Goal: Navigation & Orientation: Understand site structure

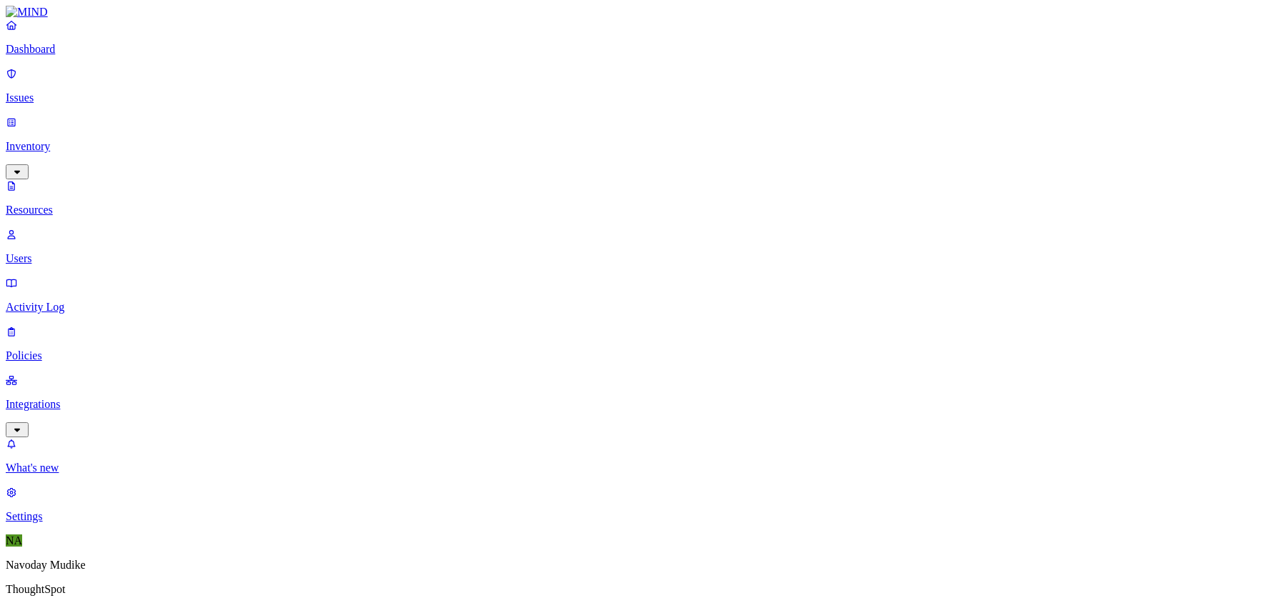
scroll to position [398, 0]
click at [76, 56] on p "Dashboard" at bounding box center [640, 49] width 1269 height 13
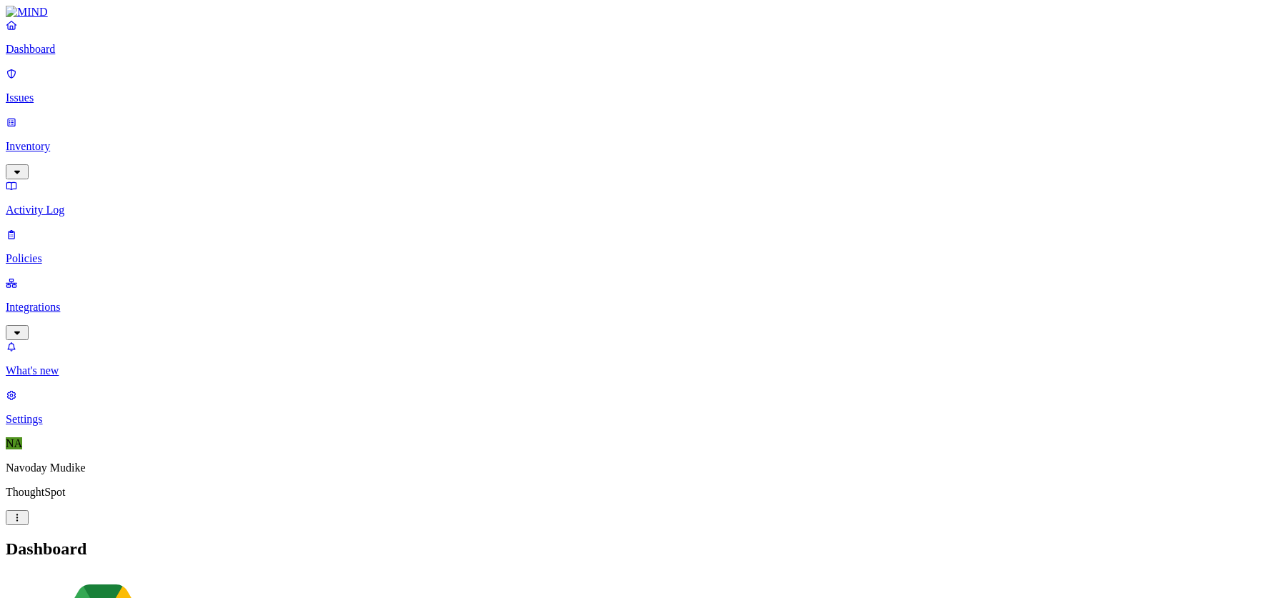
click at [871, 540] on h2 "Dashboard" at bounding box center [640, 549] width 1269 height 19
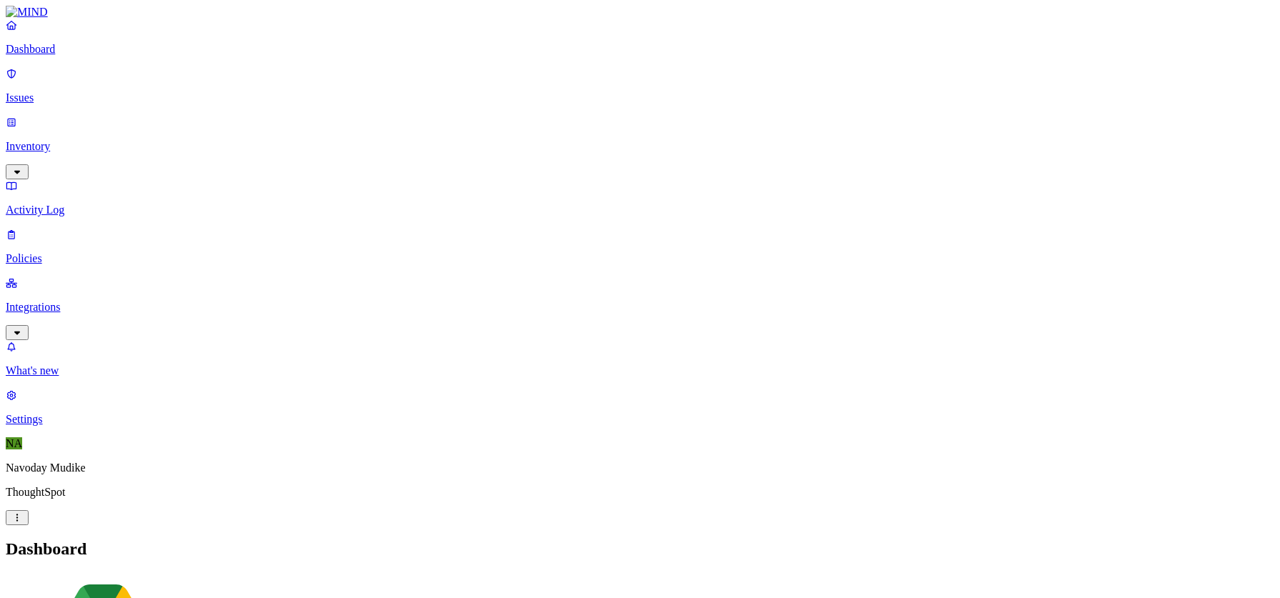
click at [104, 140] on p "Inventory" at bounding box center [640, 146] width 1269 height 13
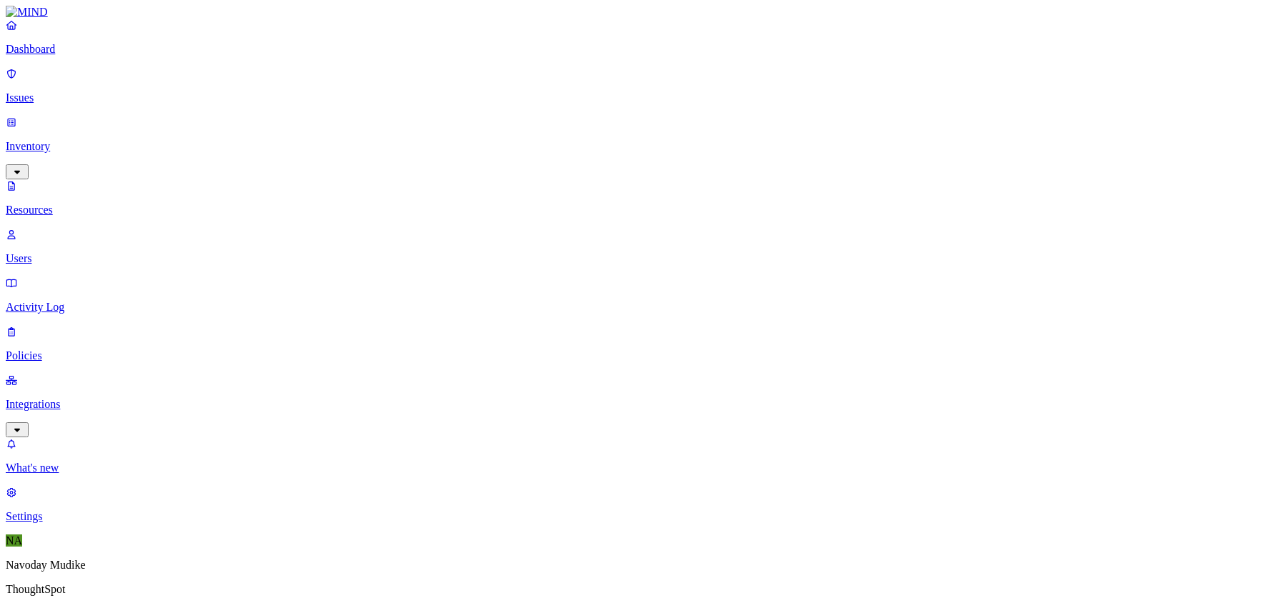
click at [66, 301] on p "Activity Log" at bounding box center [640, 307] width 1269 height 13
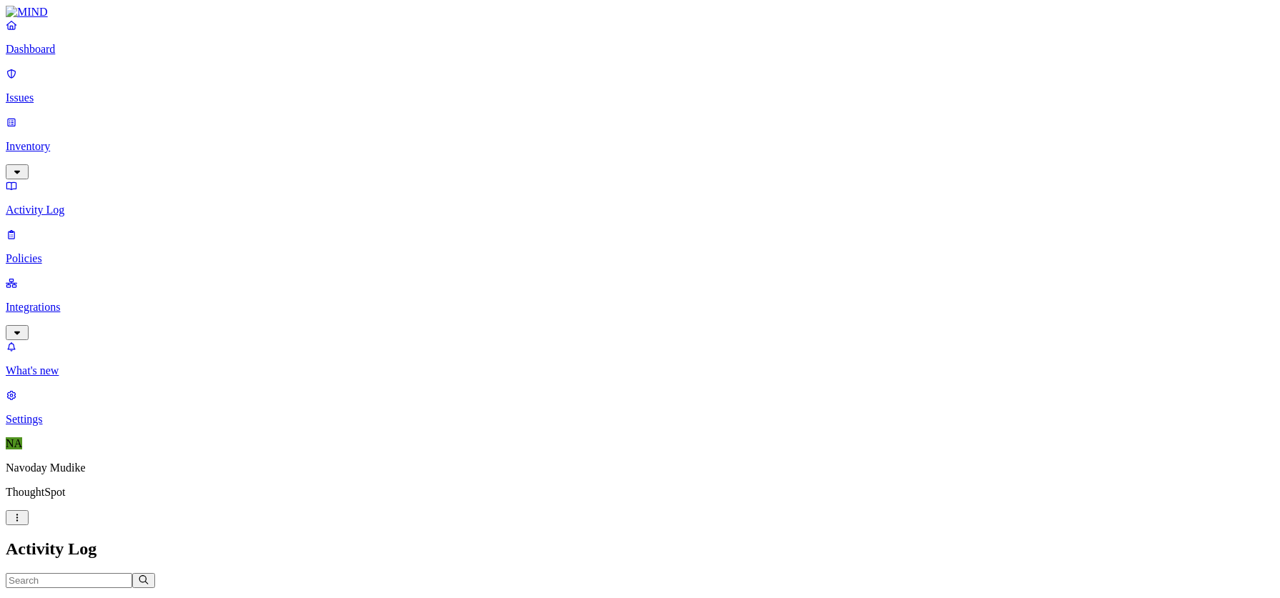
click at [61, 252] on p "Policies" at bounding box center [640, 258] width 1269 height 13
click at [71, 253] on nav "Dashboard Issues Inventory Activity Log Policies Integrations What's new 1 Sett…" at bounding box center [640, 222] width 1269 height 407
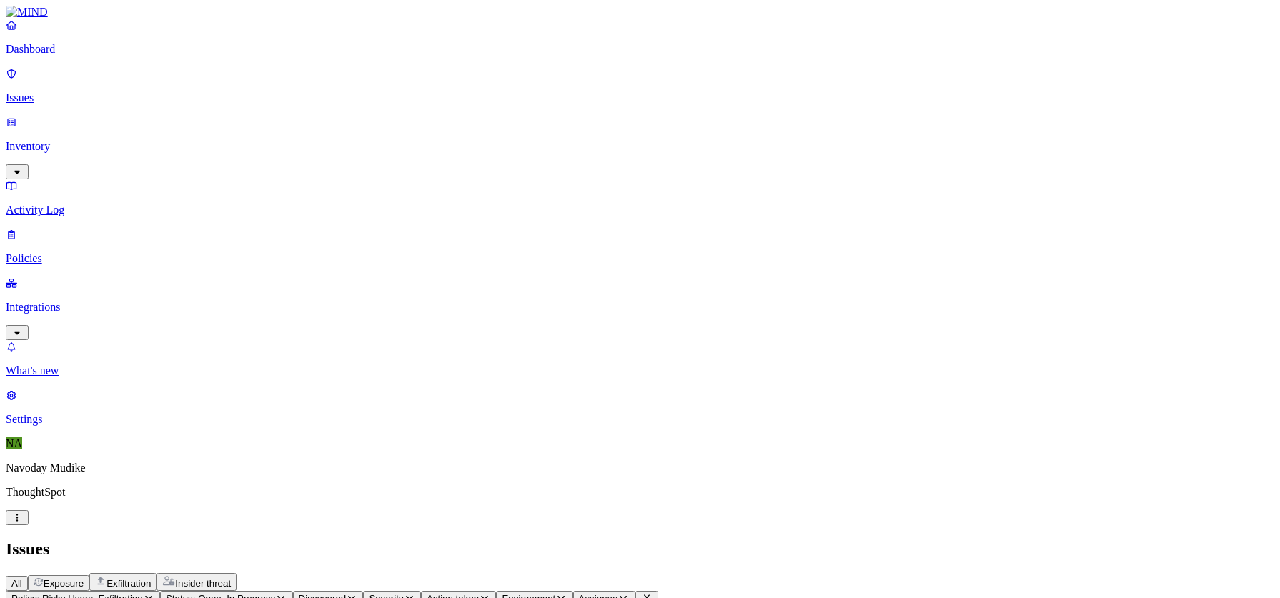
click at [792, 573] on div "All Exposure Exfiltration Insider threat" at bounding box center [640, 582] width 1269 height 18
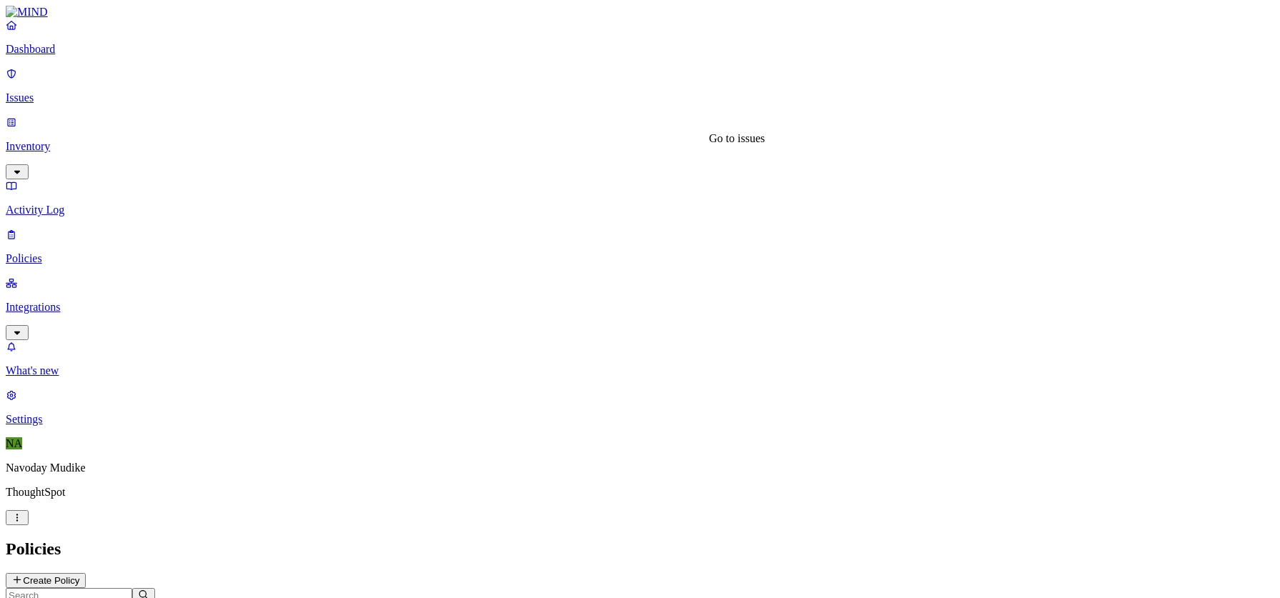
click at [755, 540] on div "Policies Create Policy" at bounding box center [640, 564] width 1269 height 49
click at [87, 92] on p "Issues" at bounding box center [640, 98] width 1269 height 13
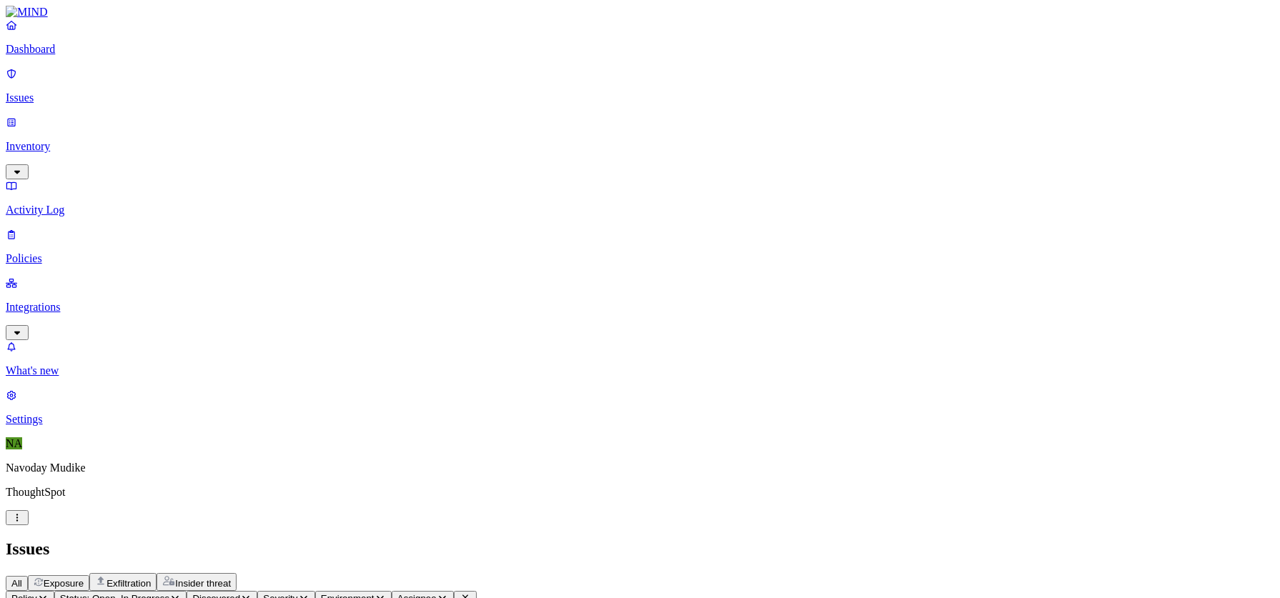
click at [864, 540] on h2 "Issues" at bounding box center [640, 549] width 1269 height 19
click at [23, 328] on icon "button" at bounding box center [16, 332] width 11 height 9
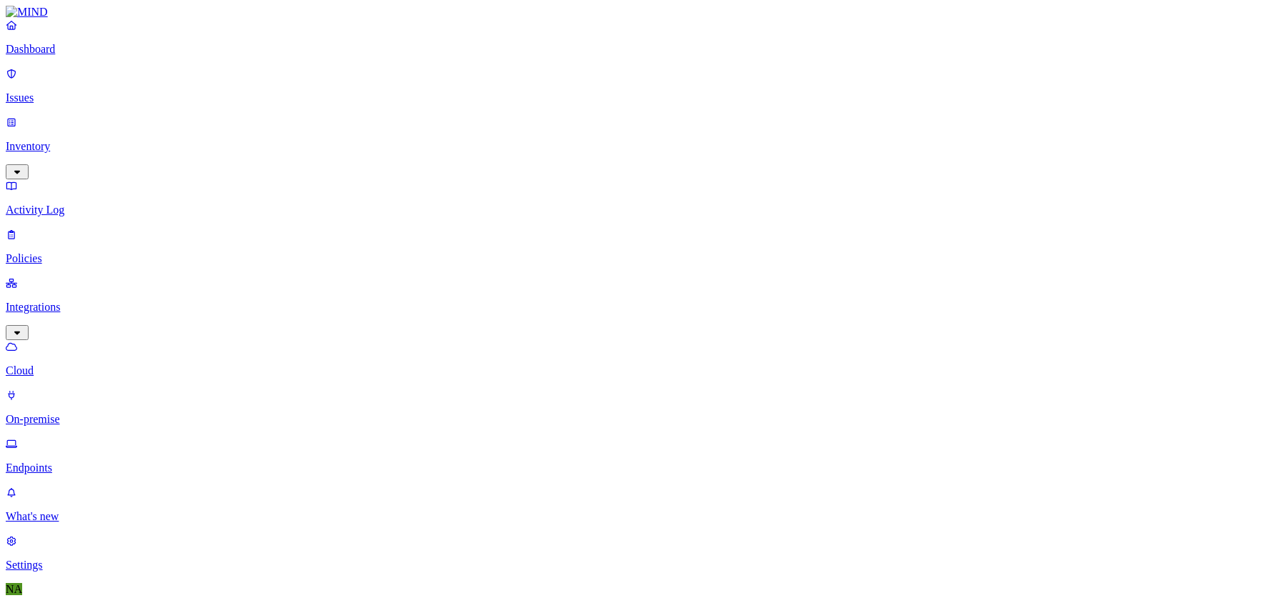
scroll to position [41, 0]
click at [75, 523] on link "What's new" at bounding box center [640, 504] width 1269 height 37
